Goal: Task Accomplishment & Management: Use online tool/utility

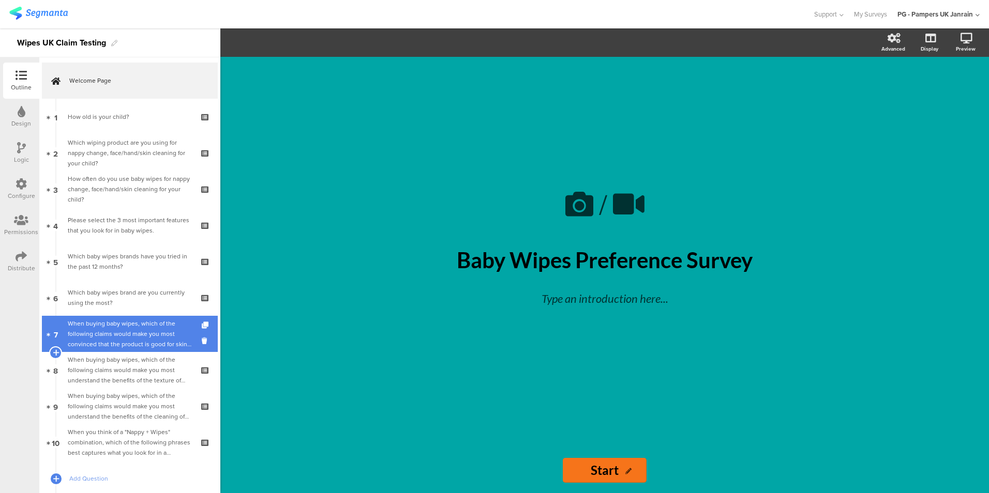
click at [136, 341] on div "When buying baby wipes, which of the following claims would make you most convi…" at bounding box center [130, 334] width 124 height 31
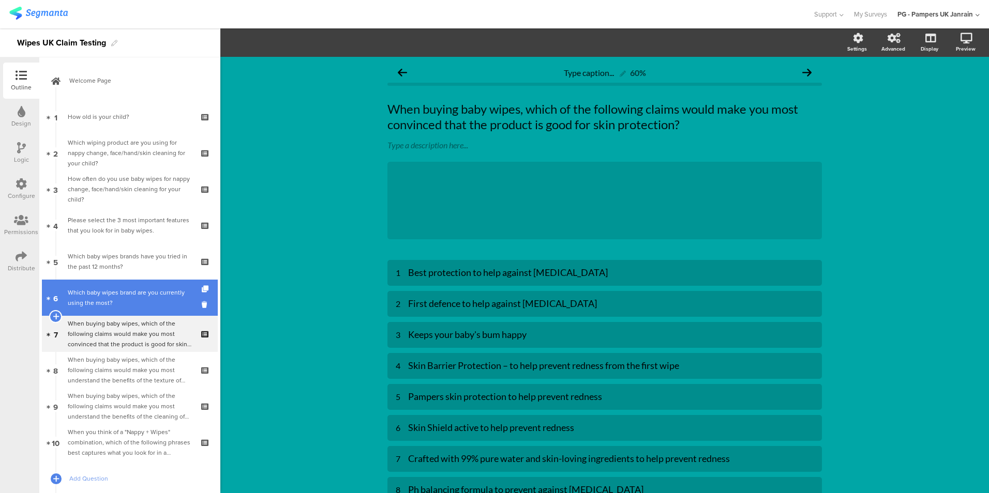
click at [119, 302] on div "Which baby wipes brand are you currently using the most?" at bounding box center [130, 298] width 124 height 21
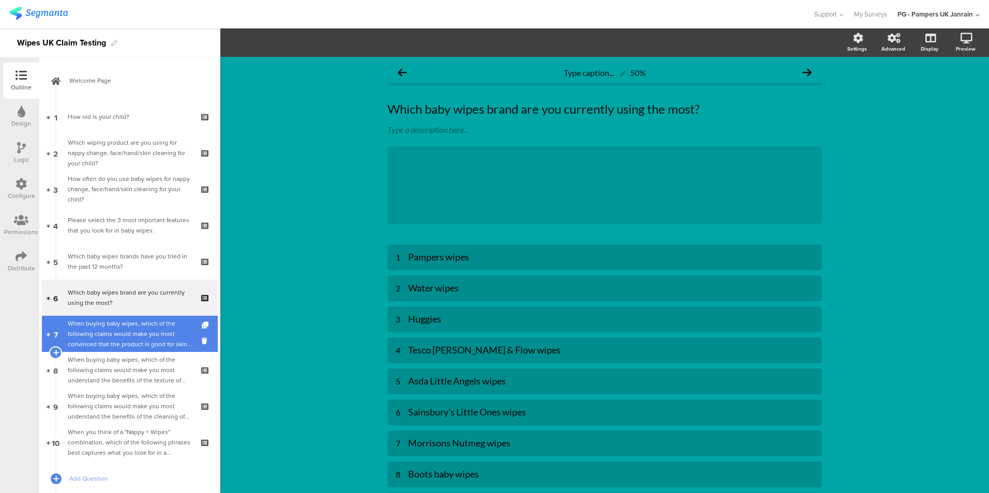
click at [146, 323] on div "When buying baby wipes, which of the following claims would make you most convi…" at bounding box center [130, 334] width 124 height 31
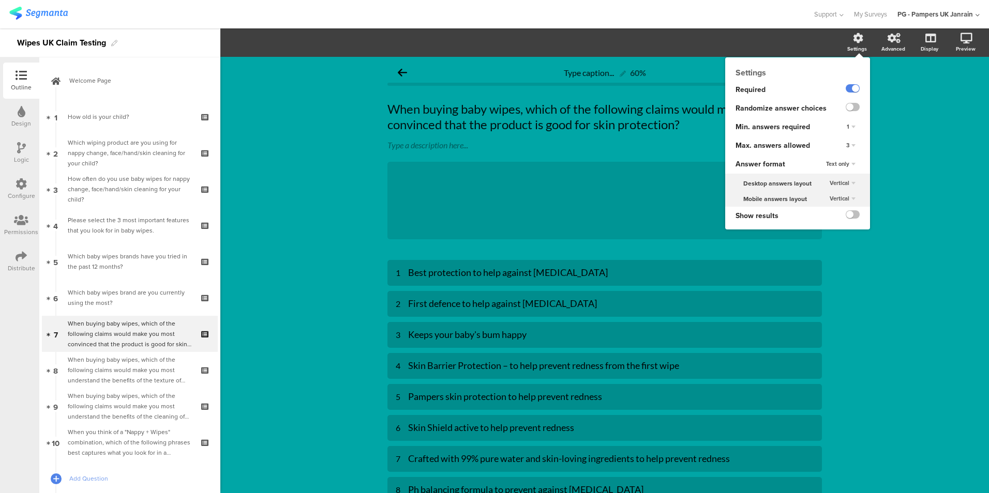
click at [790, 41] on icon at bounding box center [858, 38] width 10 height 10
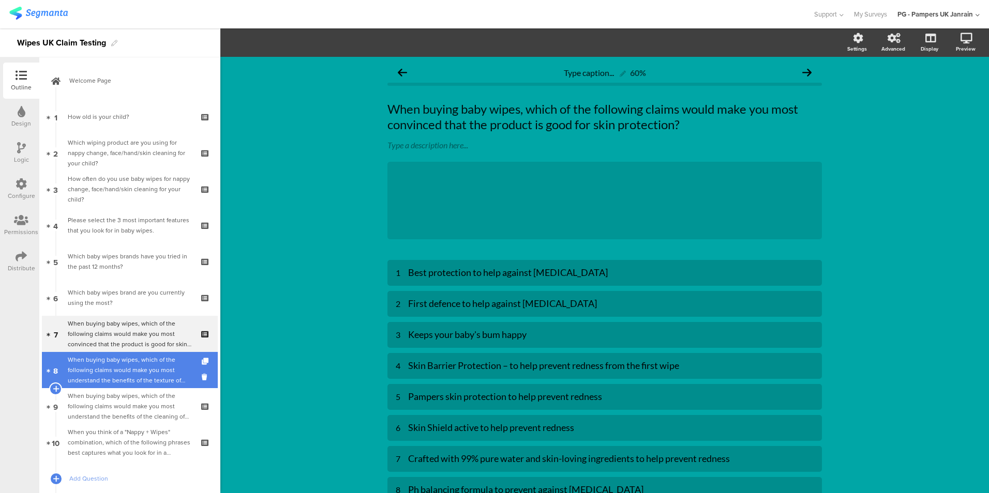
click at [137, 382] on div "When buying baby wipes, which of the following claims would make you most under…" at bounding box center [130, 370] width 124 height 31
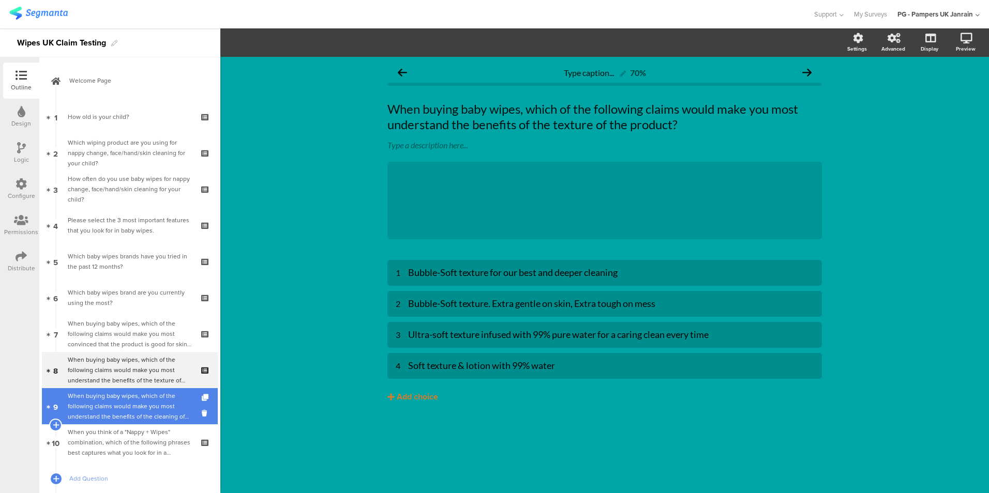
click at [89, 413] on div "When buying baby wipes, which of the following claims would make you most under…" at bounding box center [130, 406] width 124 height 31
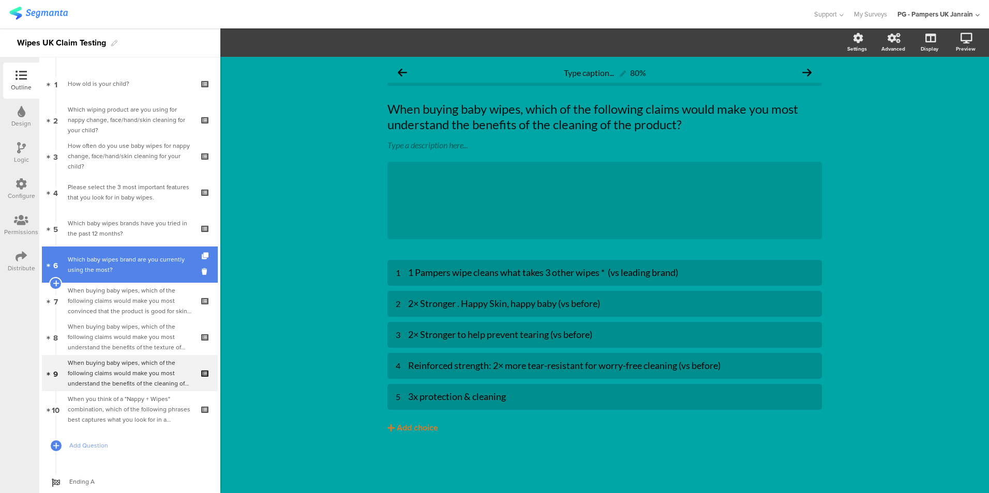
scroll to position [63, 0]
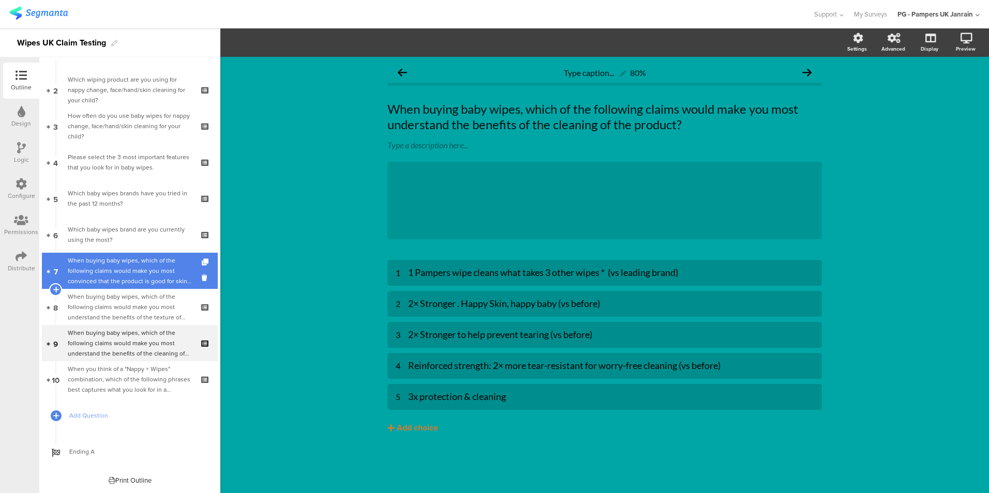
click at [139, 286] on div "When buying baby wipes, which of the following claims would make you most convi…" at bounding box center [130, 271] width 124 height 31
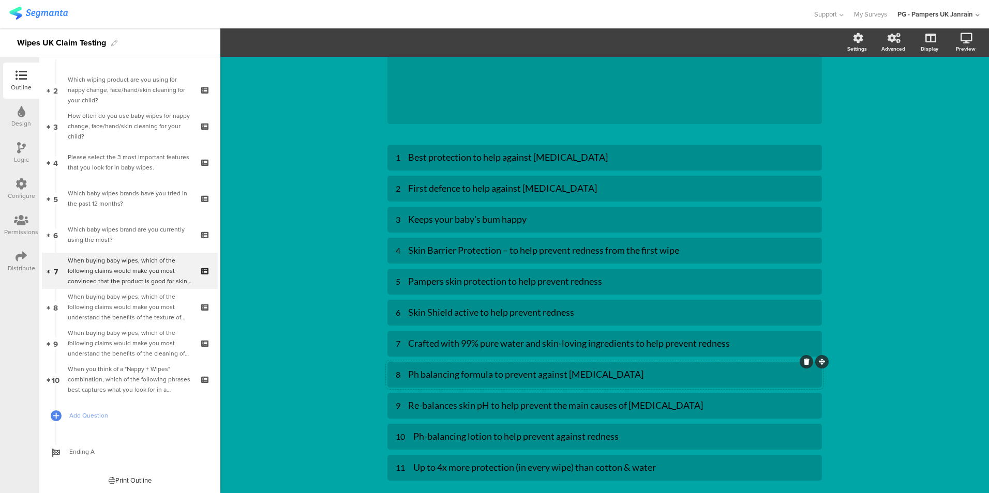
scroll to position [175, 0]
